Goal: Information Seeking & Learning: Understand process/instructions

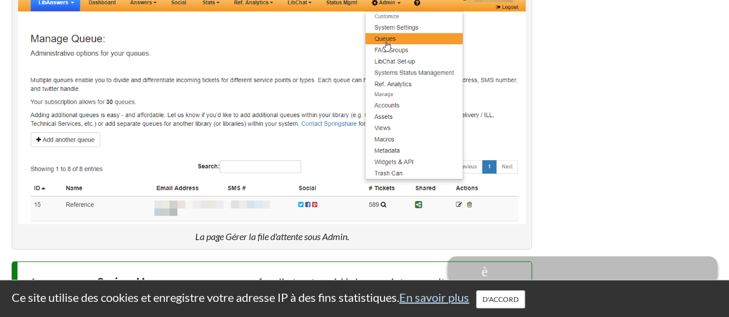
scroll to position [3223, 0]
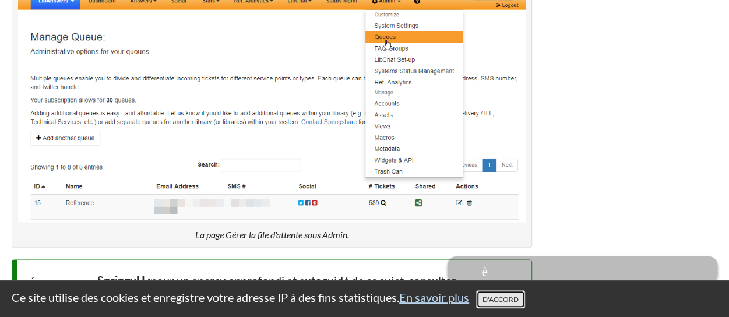
click at [506, 301] on font "D'ACCORD" at bounding box center [501, 299] width 36 height 9
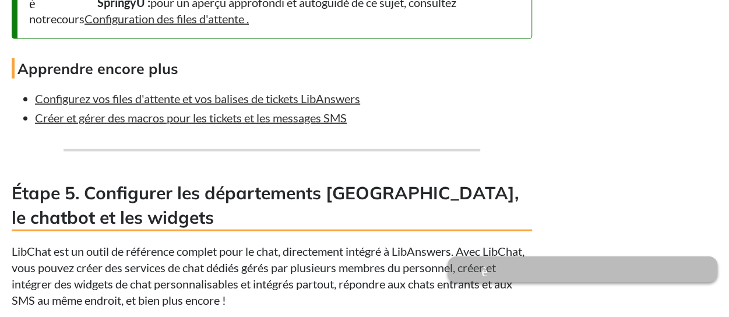
scroll to position [3479, 0]
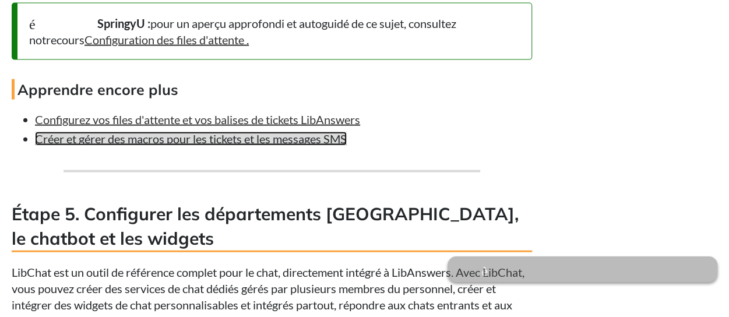
click at [261, 136] on font "Créer et gérer des macros pour les tickets et les messages SMS" at bounding box center [191, 139] width 312 height 14
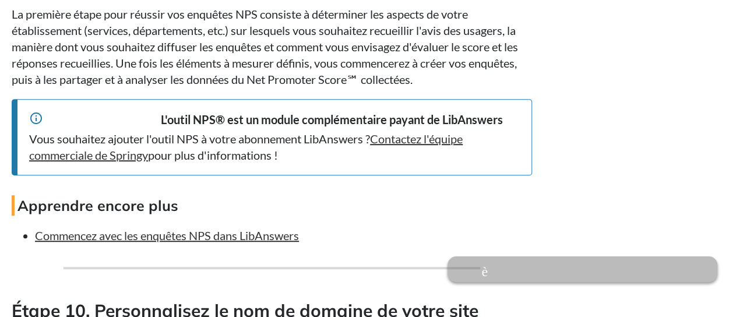
scroll to position [6505, 0]
